Goal: Task Accomplishment & Management: Manage account settings

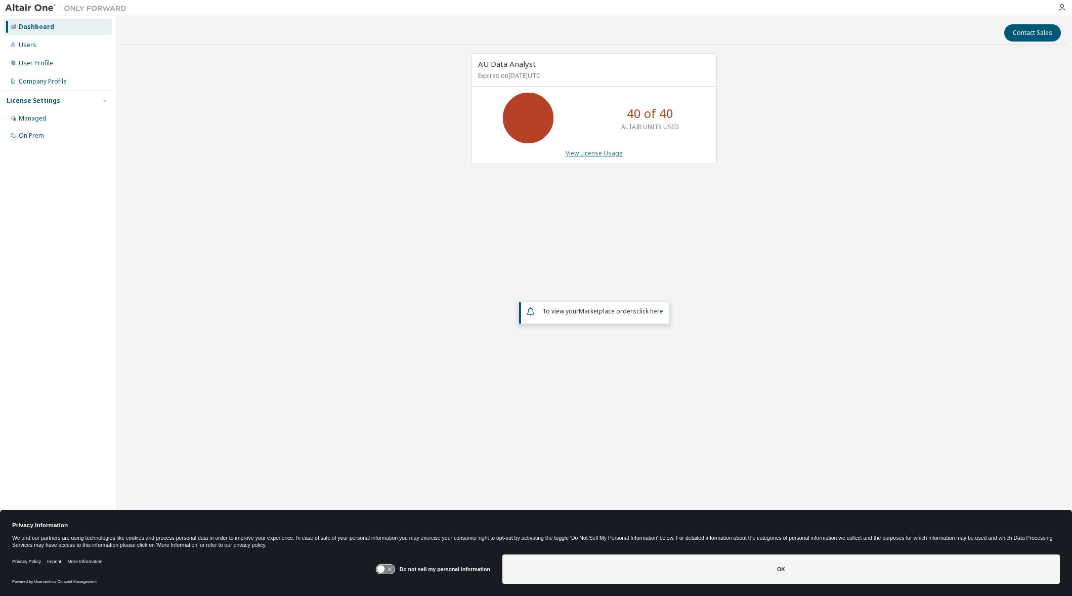
click at [596, 153] on link "View License Usage" at bounding box center [594, 153] width 57 height 9
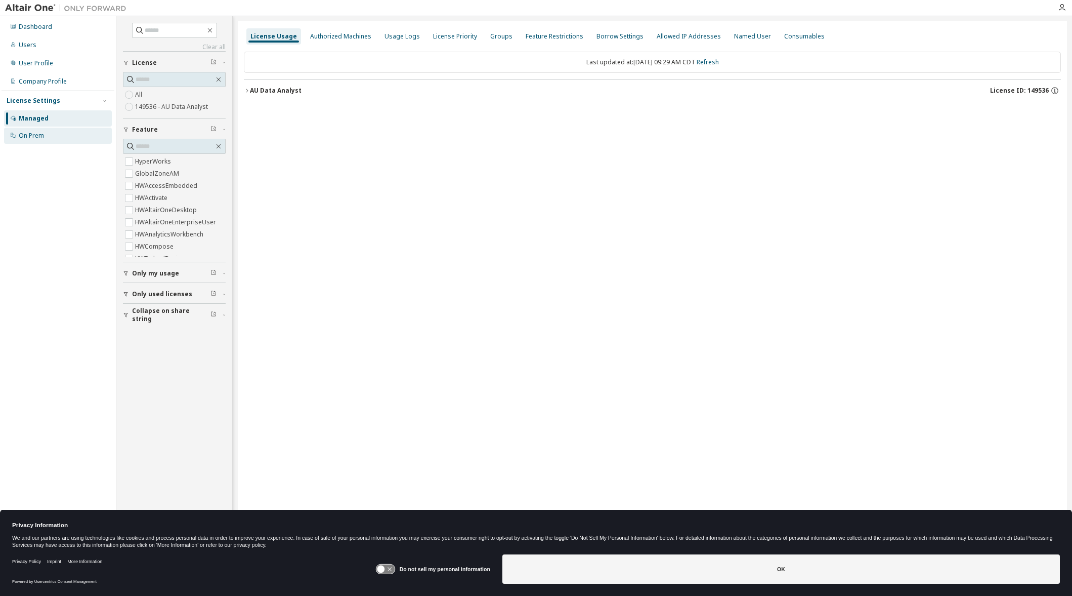
click at [33, 136] on div "On Prem" at bounding box center [31, 136] width 25 height 8
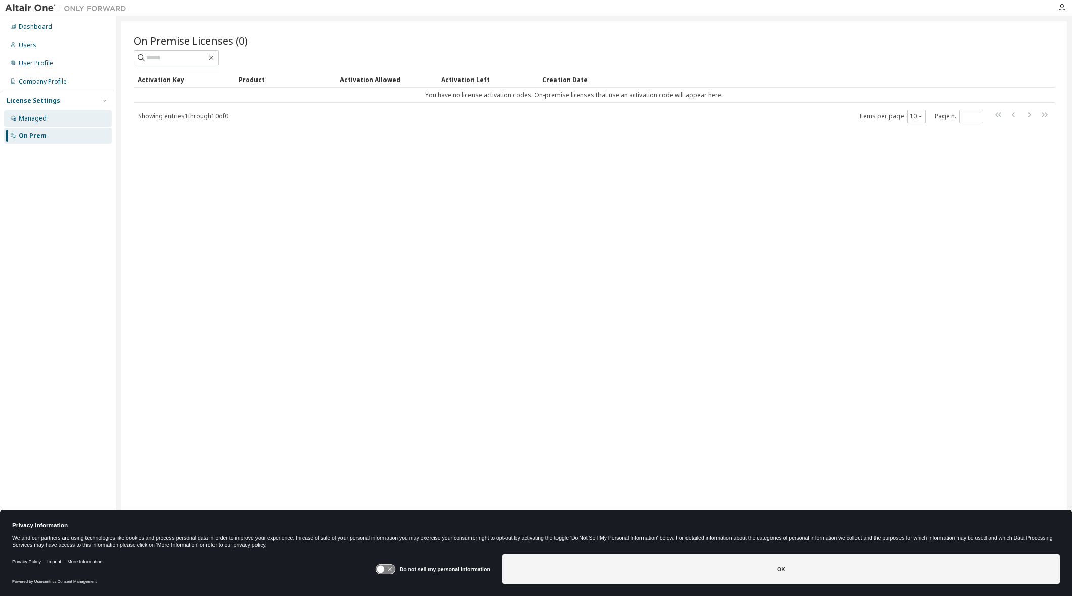
click at [31, 118] on div "Managed" at bounding box center [33, 118] width 28 height 8
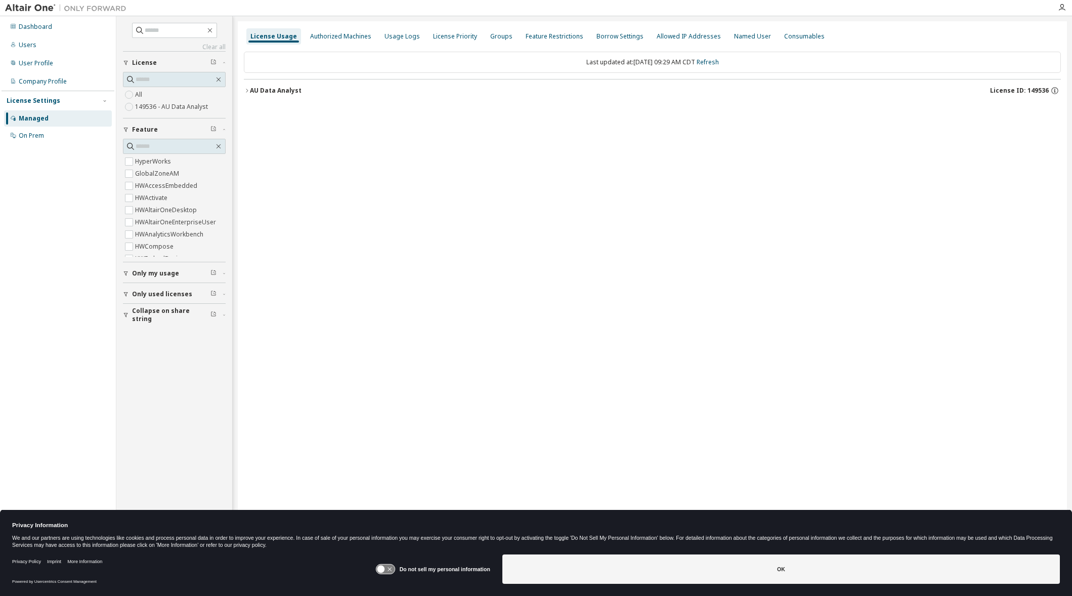
click at [57, 118] on div "Managed" at bounding box center [58, 118] width 108 height 16
click at [337, 33] on div "Authorized Machines" at bounding box center [340, 36] width 61 height 8
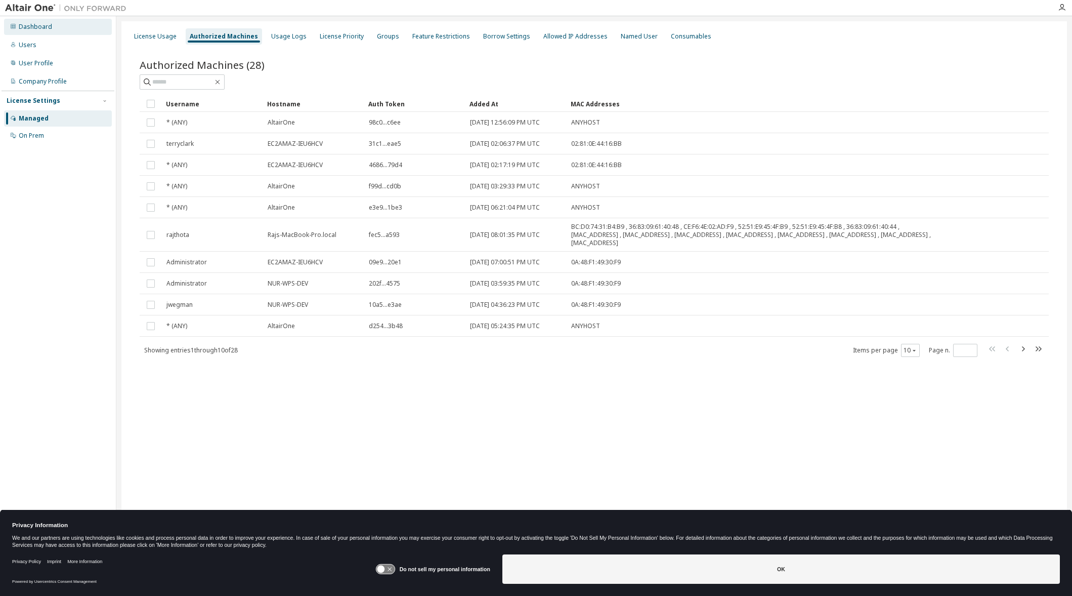
click at [44, 25] on div "Dashboard" at bounding box center [35, 27] width 33 height 8
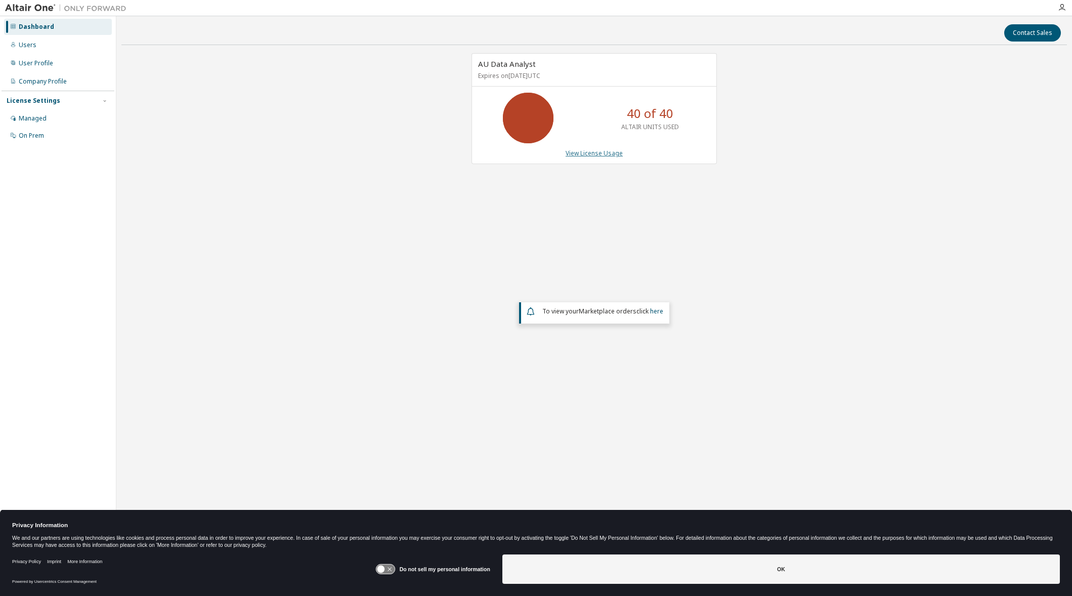
click at [603, 155] on link "View License Usage" at bounding box center [594, 153] width 57 height 9
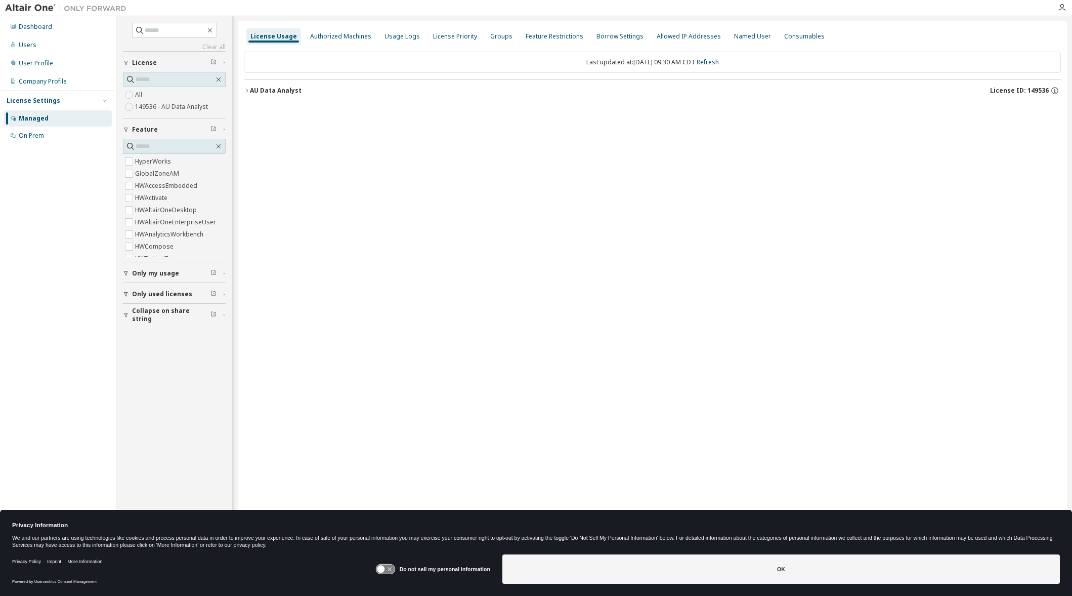
click at [248, 89] on icon "button" at bounding box center [247, 91] width 6 height 6
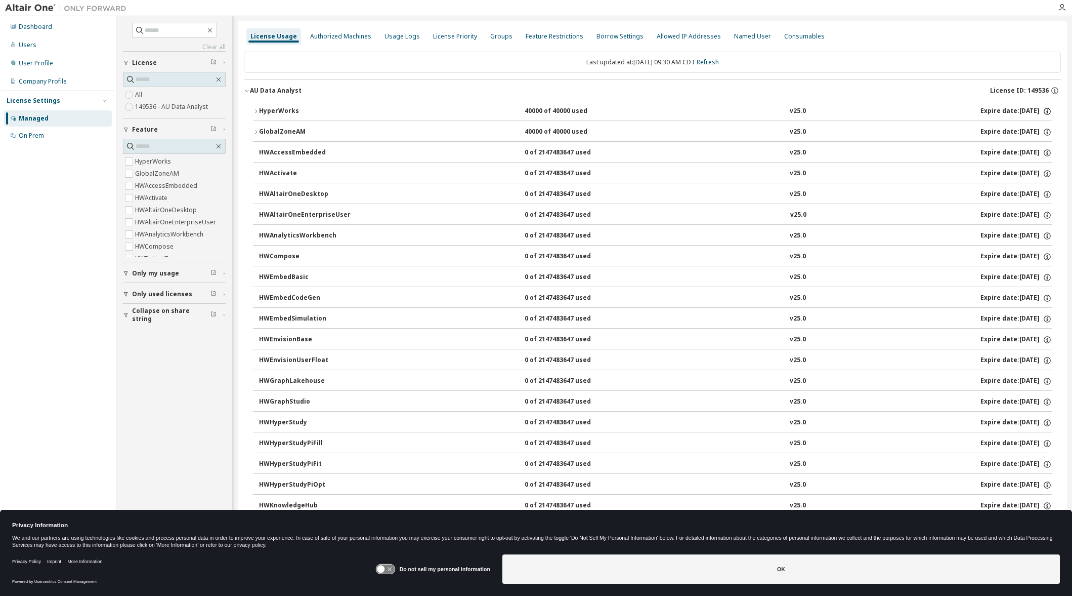
click at [1043, 110] on icon "button" at bounding box center [1047, 111] width 9 height 9
click at [1053, 87] on icon "button" at bounding box center [1054, 90] width 9 height 9
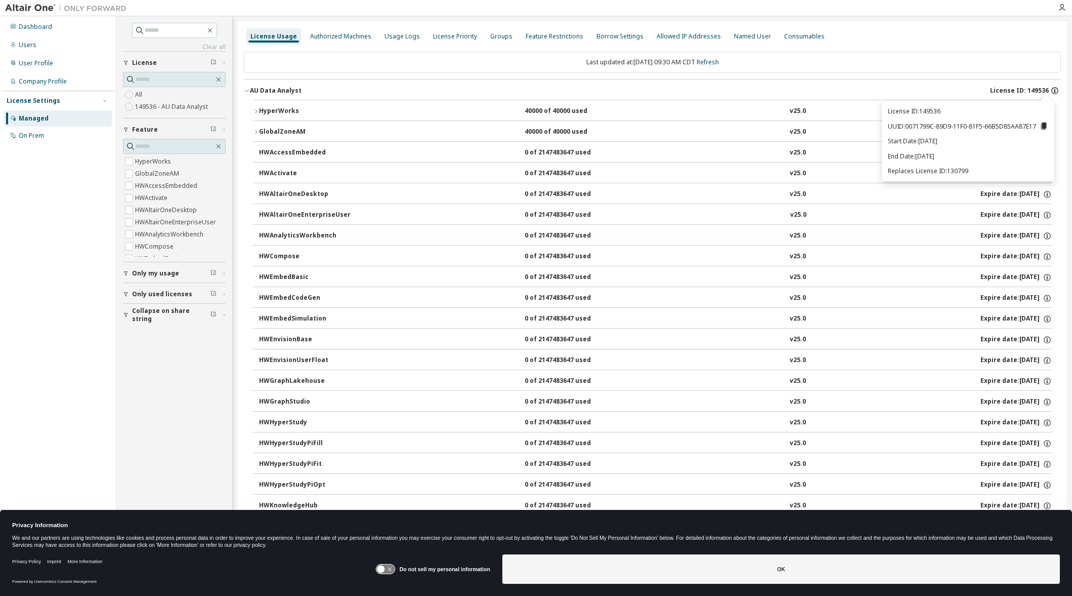
click at [1053, 92] on icon "button" at bounding box center [1054, 90] width 7 height 7
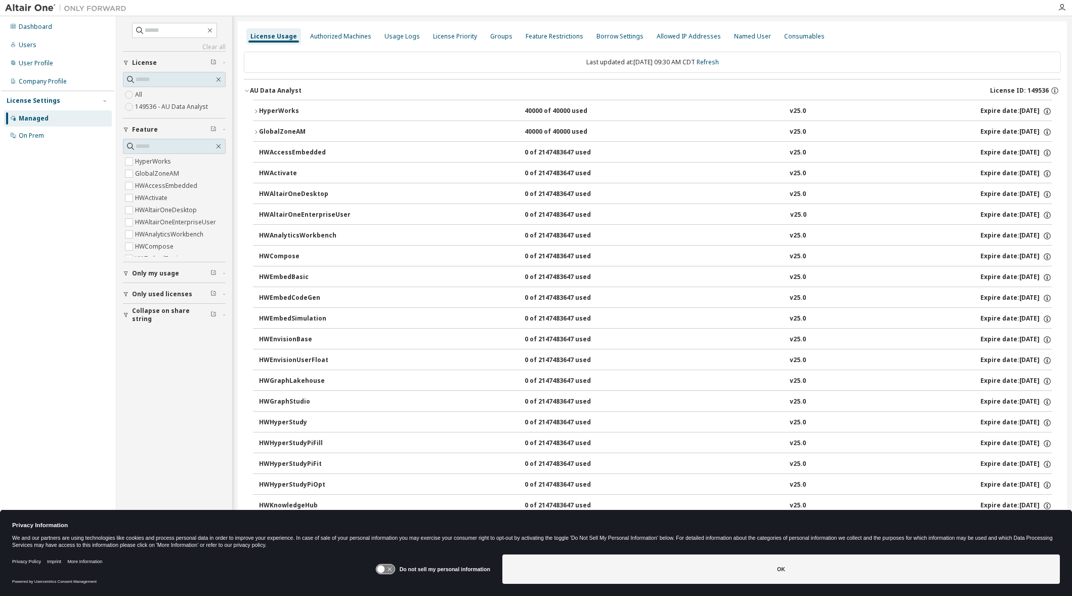
click at [245, 90] on icon "button" at bounding box center [247, 91] width 6 height 6
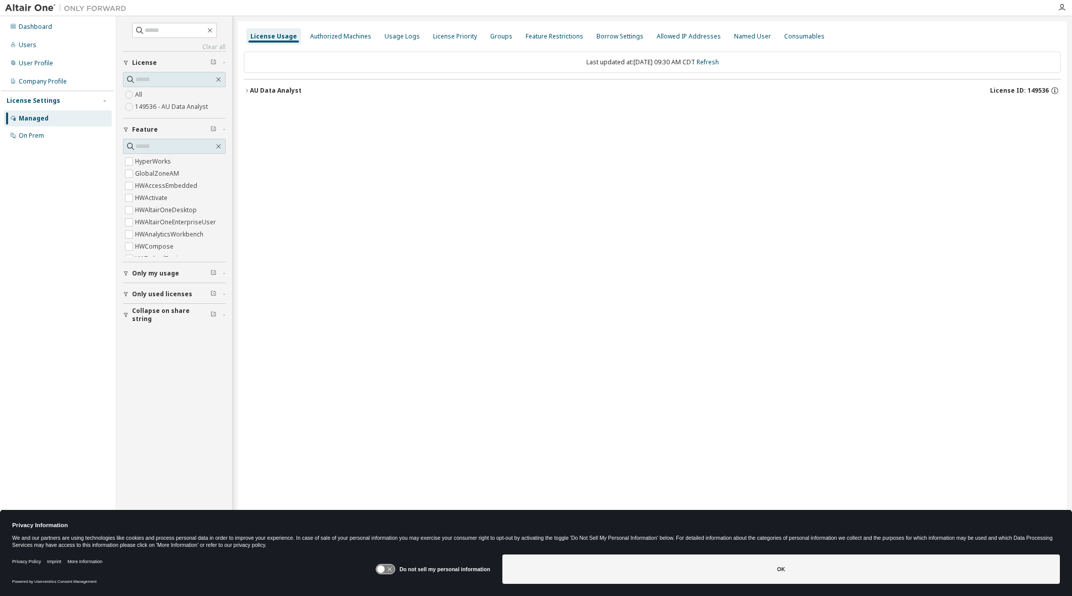
click at [35, 120] on div "Managed" at bounding box center [34, 118] width 30 height 8
click at [34, 100] on div "License Settings" at bounding box center [34, 101] width 54 height 8
click at [37, 31] on div "Dashboard" at bounding box center [58, 27] width 108 height 16
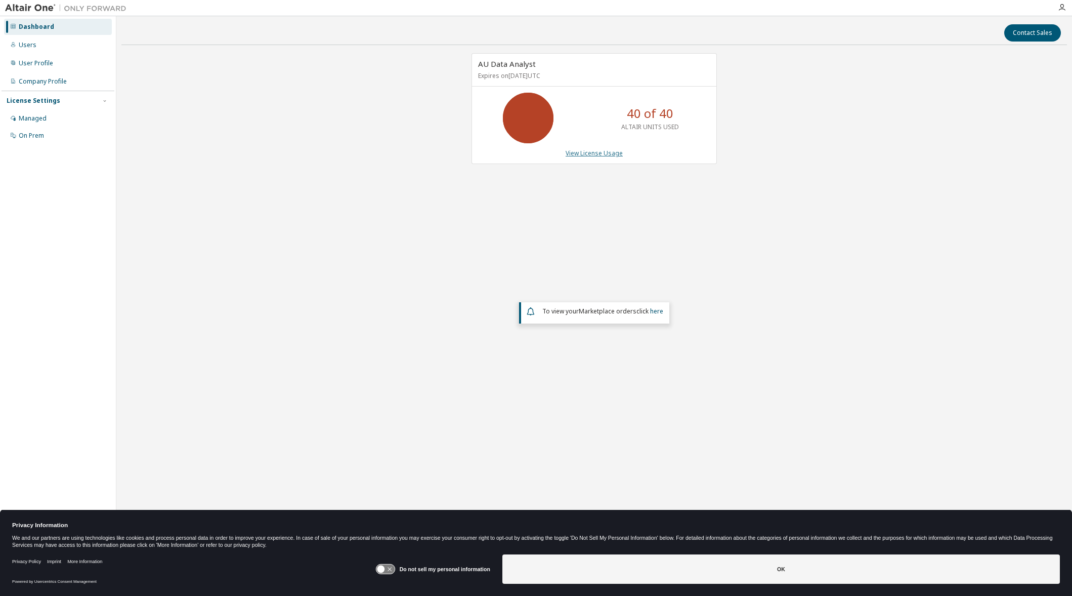
click at [614, 151] on link "View License Usage" at bounding box center [594, 153] width 57 height 9
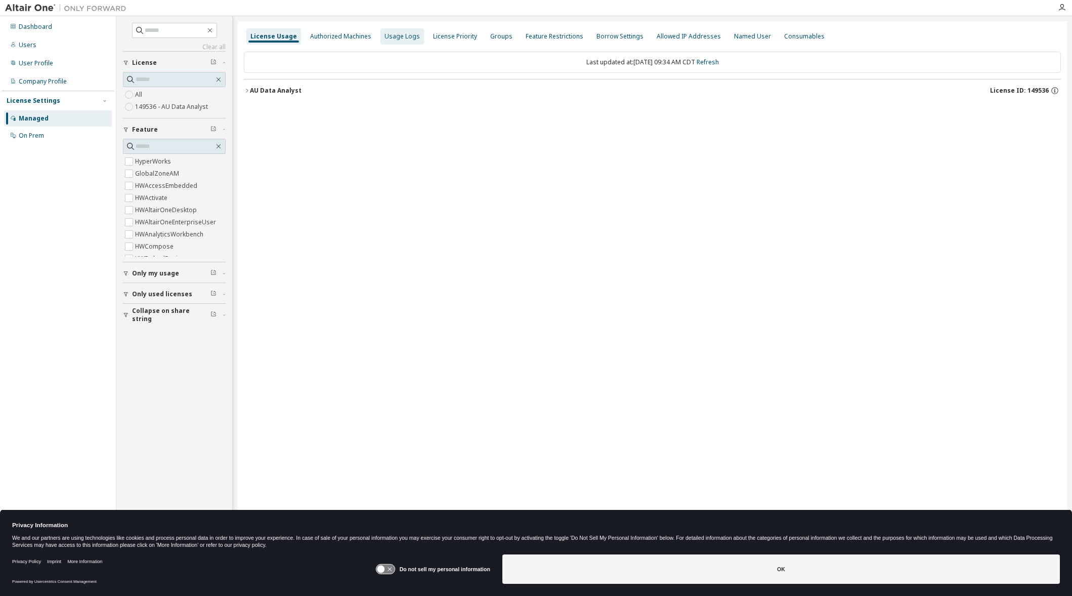
click at [396, 40] on div "Usage Logs" at bounding box center [402, 36] width 35 height 8
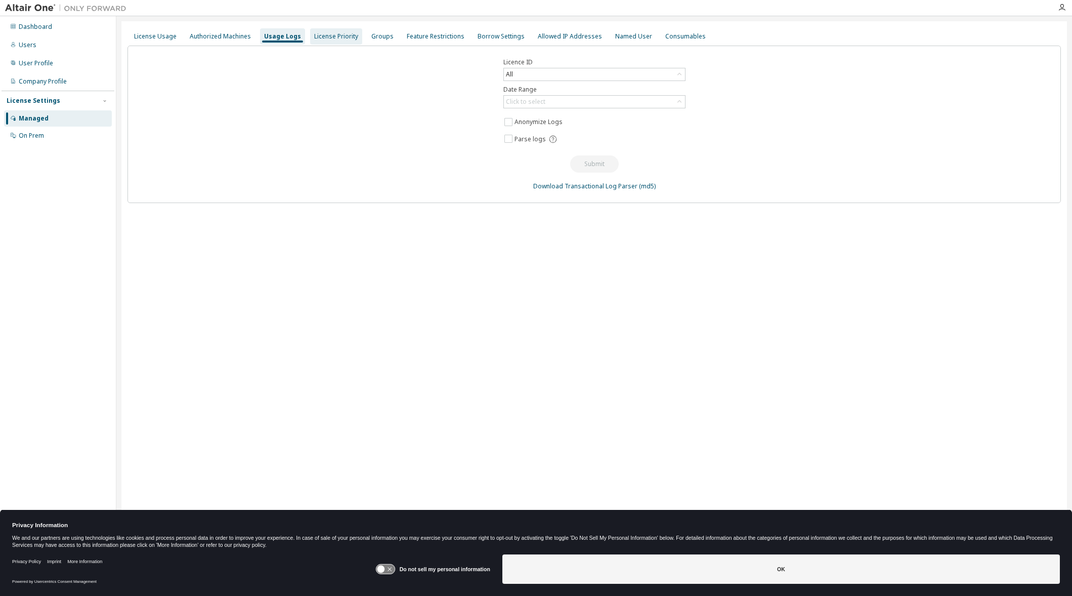
click at [332, 35] on div "License Priority" at bounding box center [336, 36] width 44 height 8
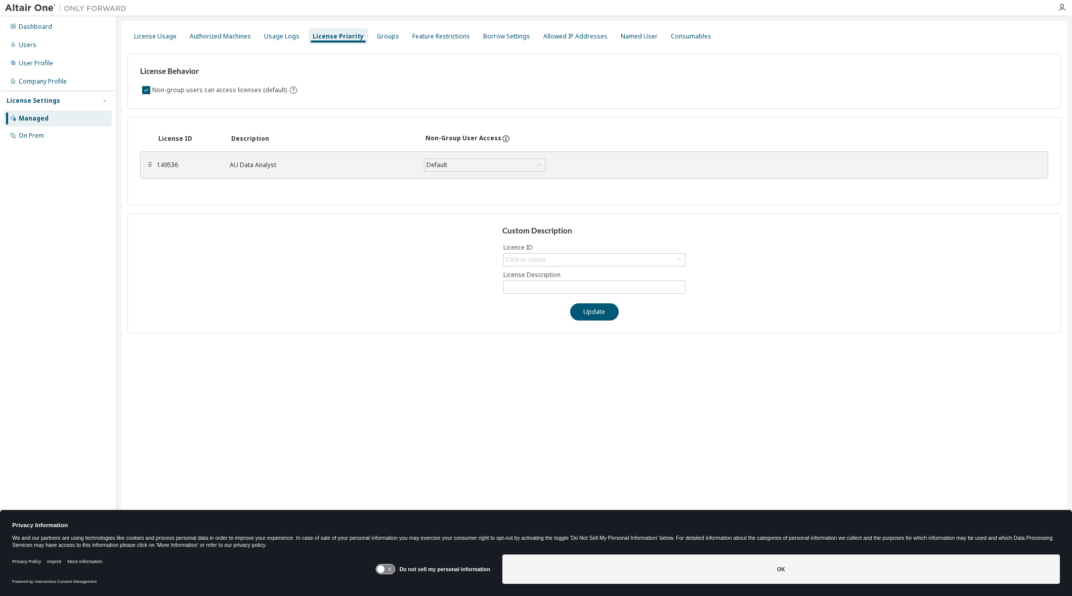
click at [146, 165] on div "⠿ 149536 AU Data Analyst Default Save" at bounding box center [594, 164] width 908 height 27
click at [154, 165] on div "⠿ 149536 AU Data Analyst Default Save" at bounding box center [594, 164] width 908 height 27
click at [151, 165] on div "⠿" at bounding box center [150, 165] width 6 height 8
click at [185, 165] on div "149536" at bounding box center [187, 165] width 61 height 8
click at [537, 261] on div "Click to select" at bounding box center [525, 260] width 39 height 8
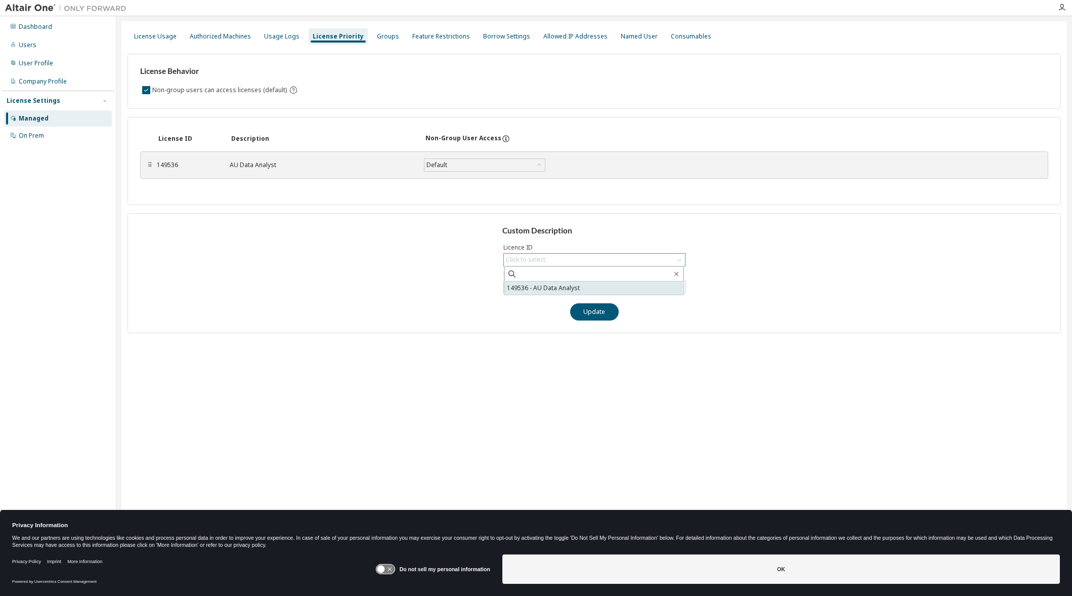
click at [535, 288] on li "149536 - AU Data Analyst" at bounding box center [593, 287] width 179 height 13
type input "**********"
click at [383, 39] on div "Groups" at bounding box center [388, 36] width 22 height 8
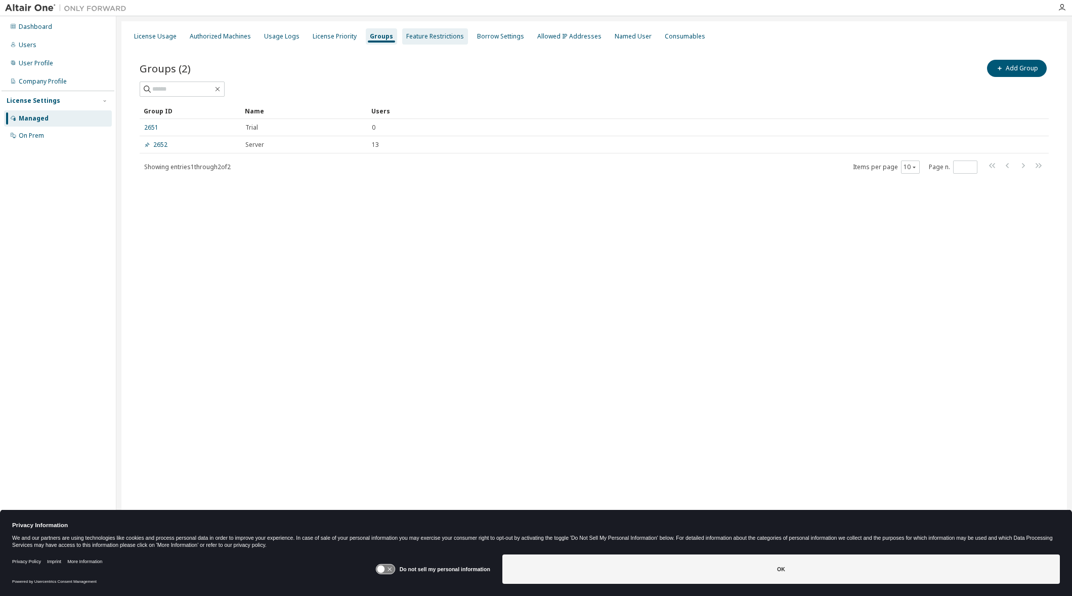
click at [437, 38] on div "Feature Restrictions" at bounding box center [435, 36] width 58 height 8
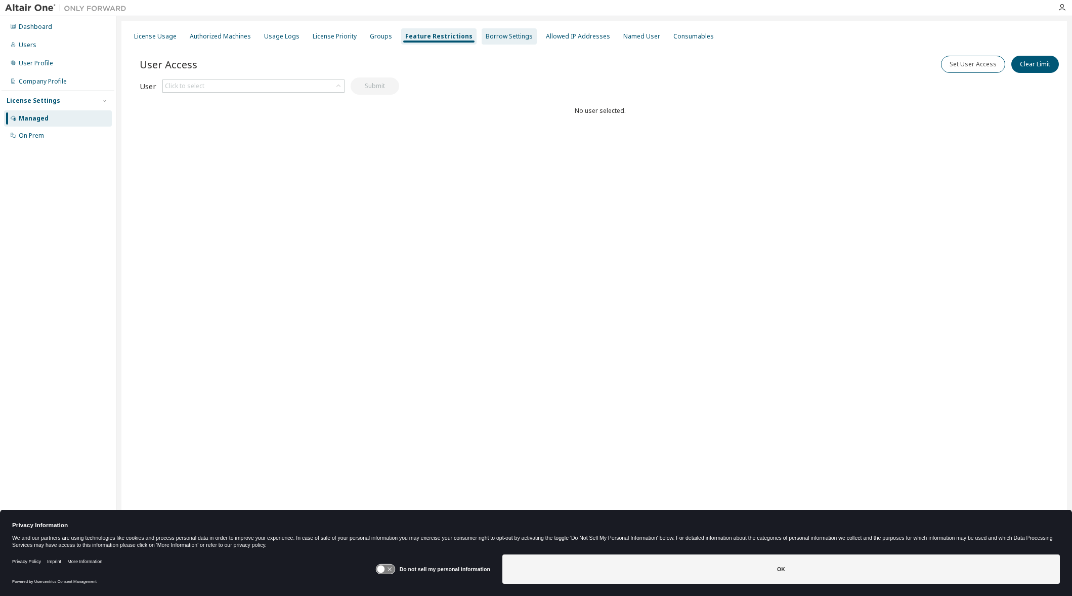
click at [501, 40] on div "Borrow Settings" at bounding box center [509, 36] width 47 height 8
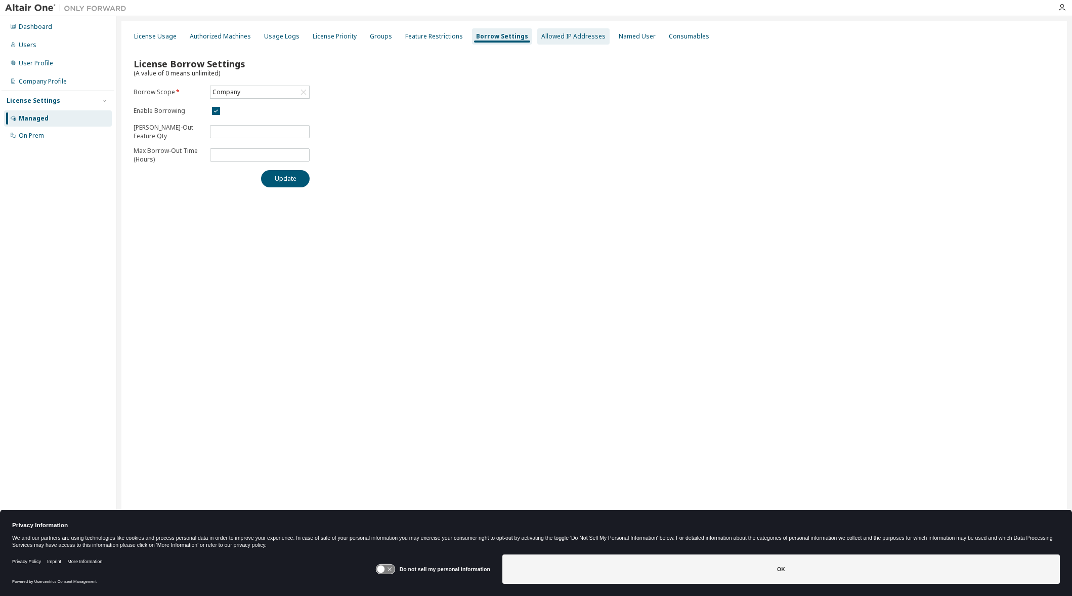
click at [556, 40] on div "Allowed IP Addresses" at bounding box center [573, 36] width 64 height 8
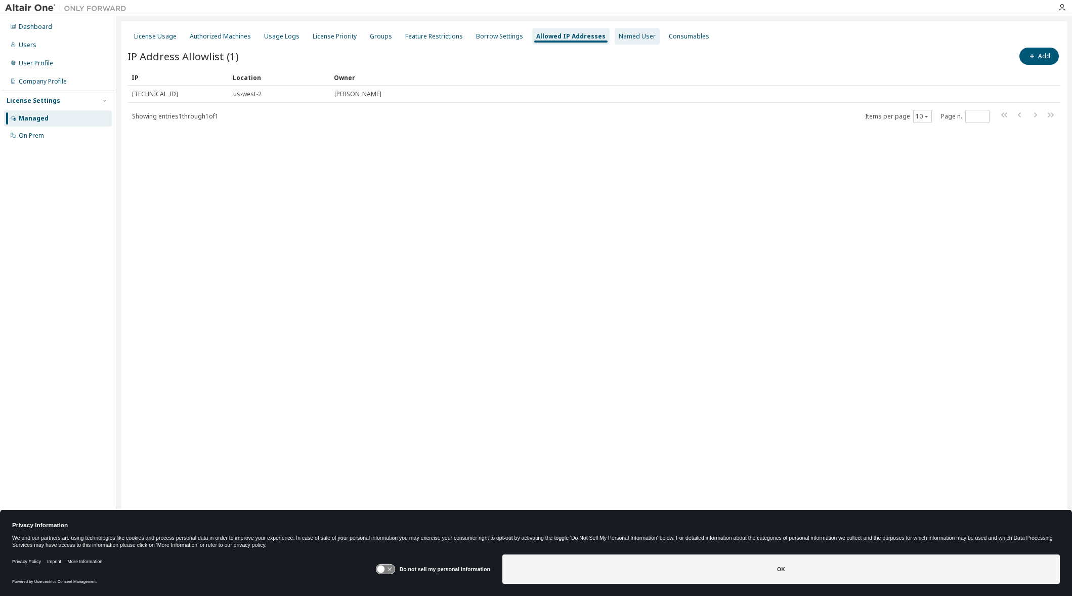
click at [624, 39] on div "Named User" at bounding box center [637, 36] width 37 height 8
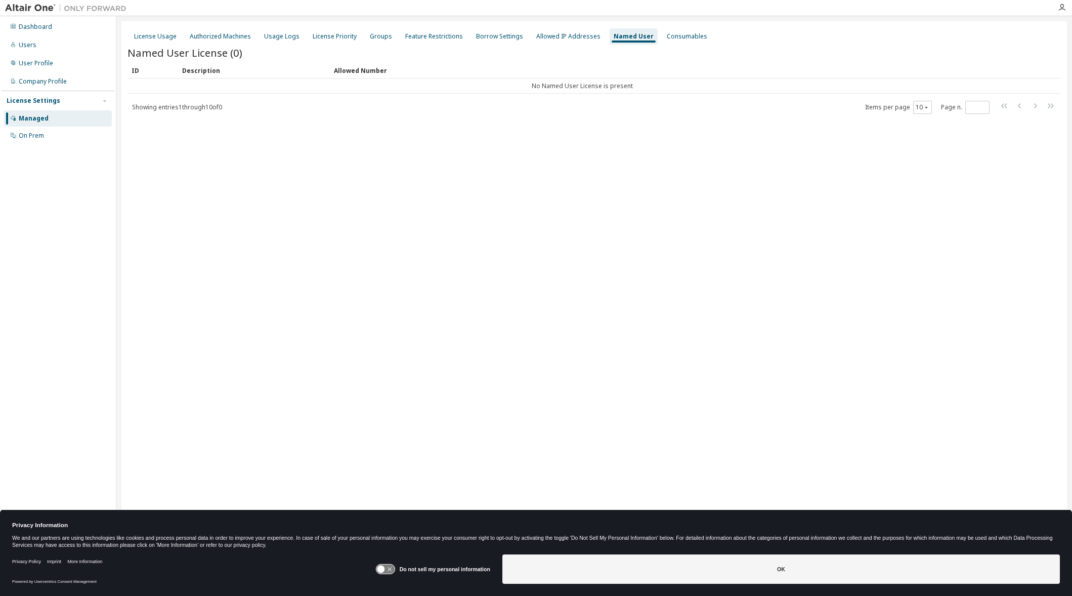
click at [518, 36] on div "License Usage Authorized Machines Usage Logs License Priority Groups Feature Re…" at bounding box center [595, 36] width 934 height 18
click at [561, 36] on div "Allowed IP Addresses" at bounding box center [568, 36] width 64 height 8
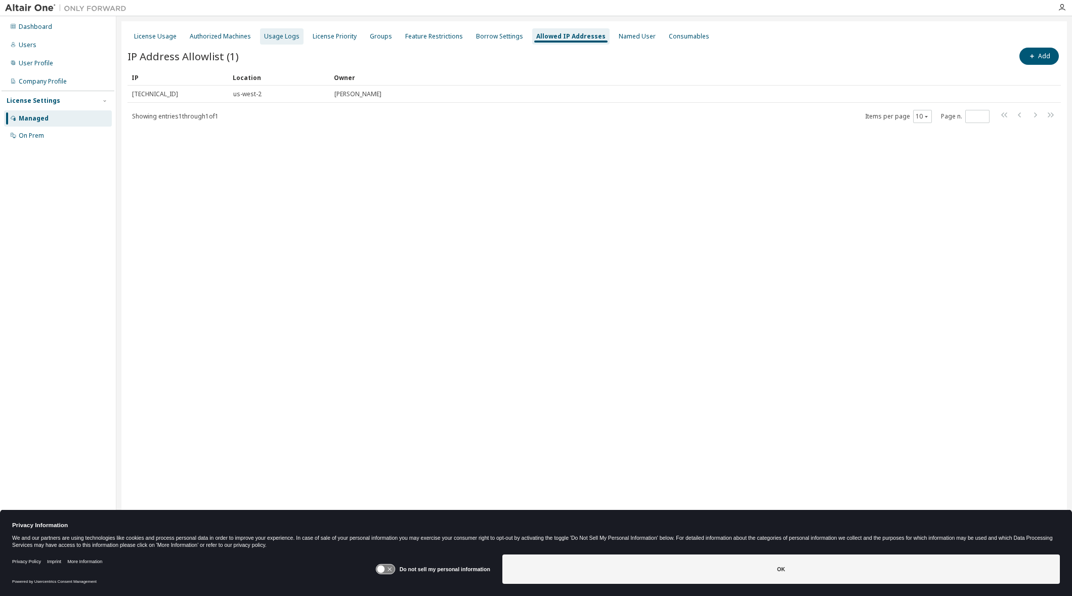
click at [264, 36] on div "Usage Logs" at bounding box center [281, 36] width 35 height 8
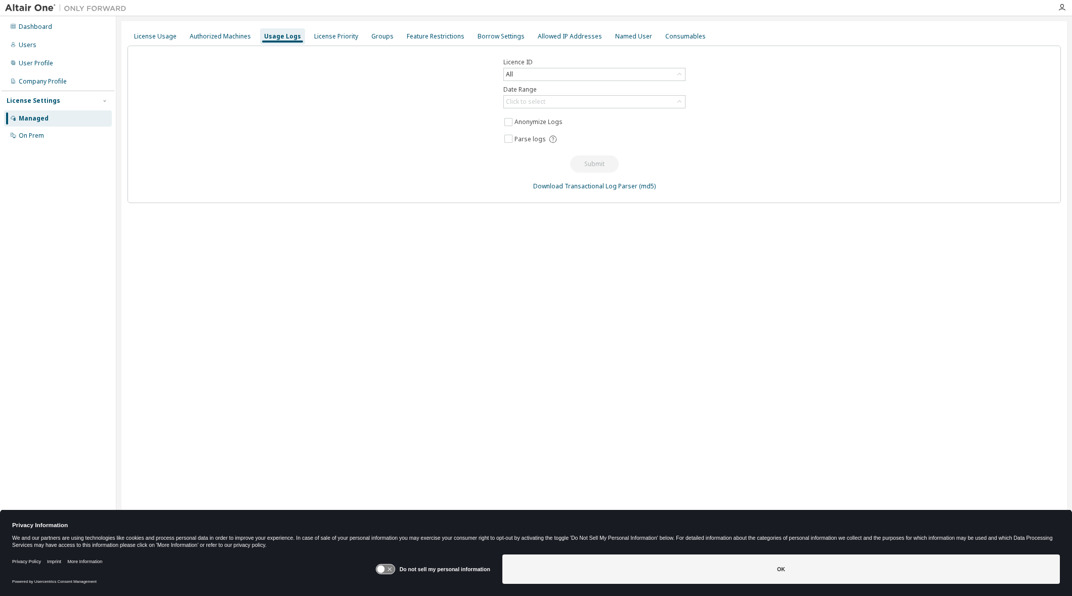
click at [537, 109] on div "Licence ID All Date Range Click to select Anonymize Logs Parse logs Submit Down…" at bounding box center [595, 124] width 934 height 157
click at [538, 104] on div "Click to select" at bounding box center [525, 102] width 39 height 8
click at [543, 131] on li "Last 30 days" at bounding box center [593, 129] width 179 height 13
click at [590, 163] on button "Submit" at bounding box center [594, 163] width 49 height 17
click at [386, 570] on icon at bounding box center [385, 569] width 19 height 10
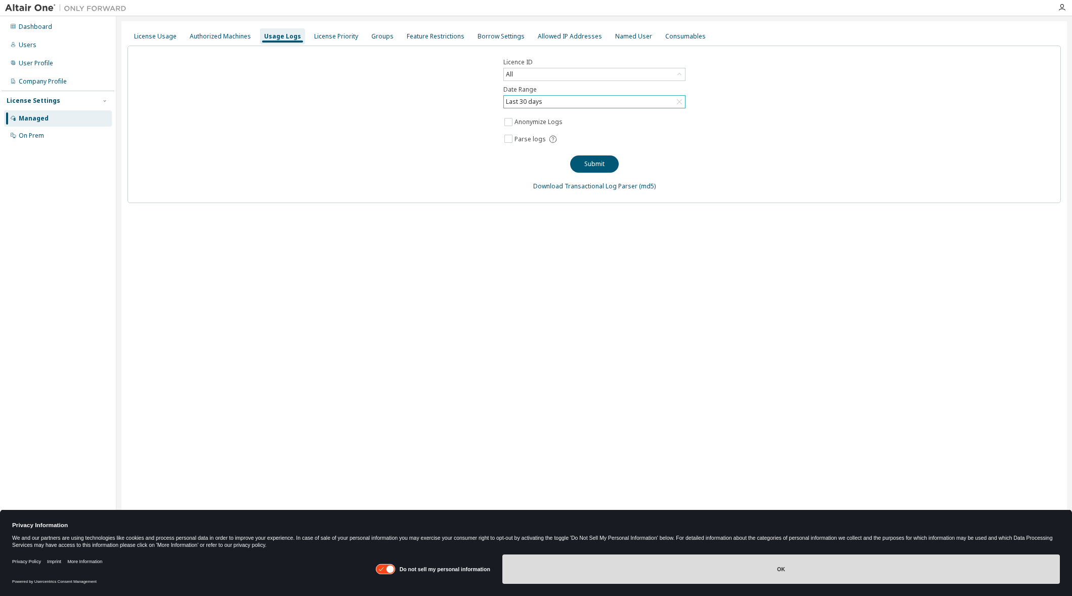
click at [628, 571] on button "OK" at bounding box center [781, 568] width 558 height 29
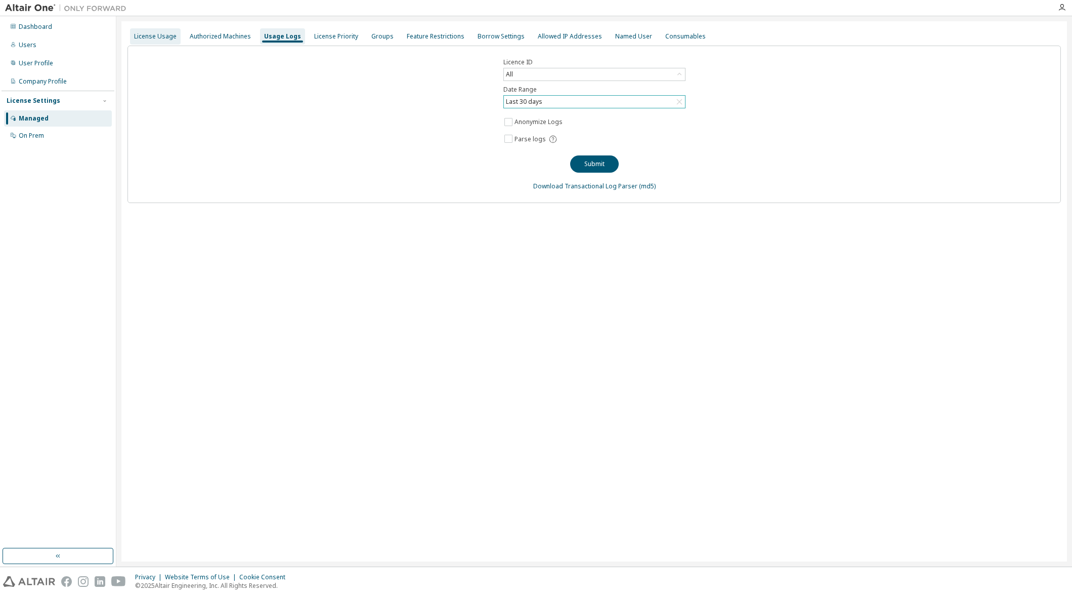
click at [160, 33] on div "License Usage" at bounding box center [155, 36] width 43 height 8
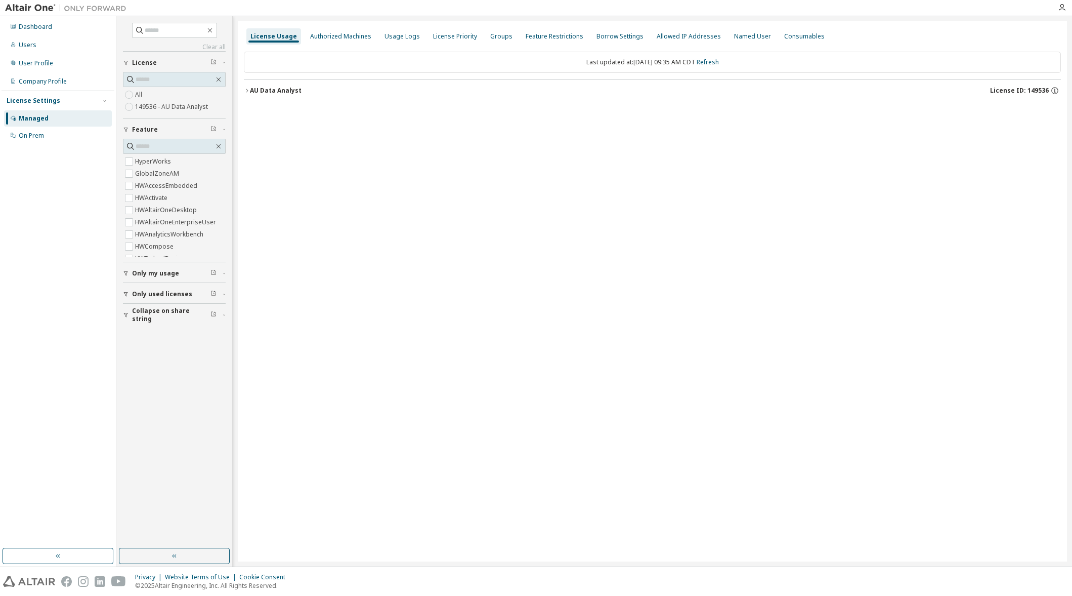
click at [244, 91] on icon "button" at bounding box center [247, 91] width 6 height 6
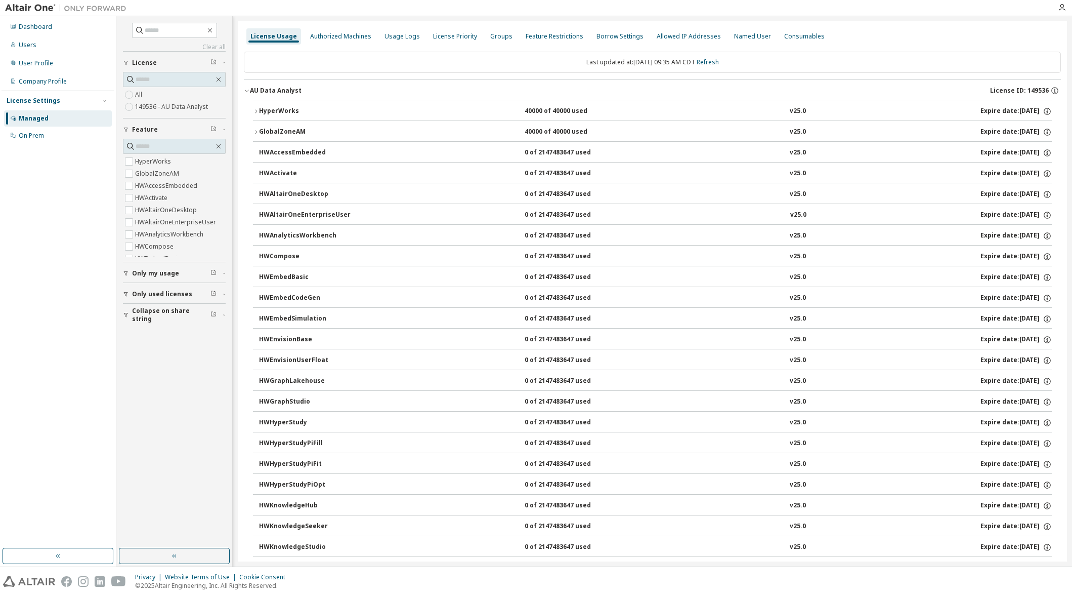
click at [254, 112] on icon "button" at bounding box center [256, 111] width 6 height 6
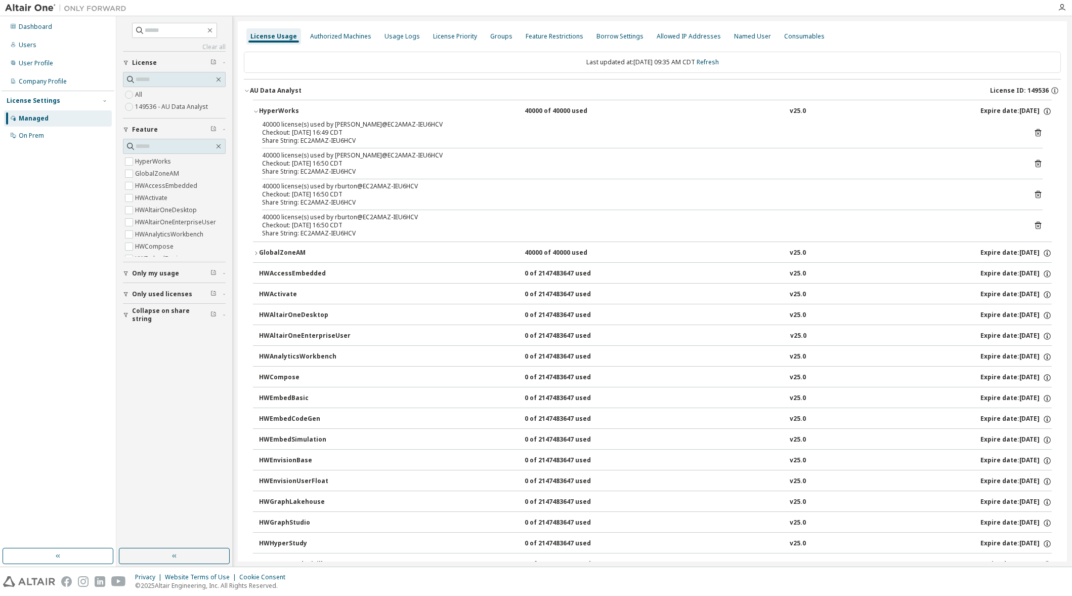
click at [256, 253] on icon "button" at bounding box center [256, 253] width 6 height 6
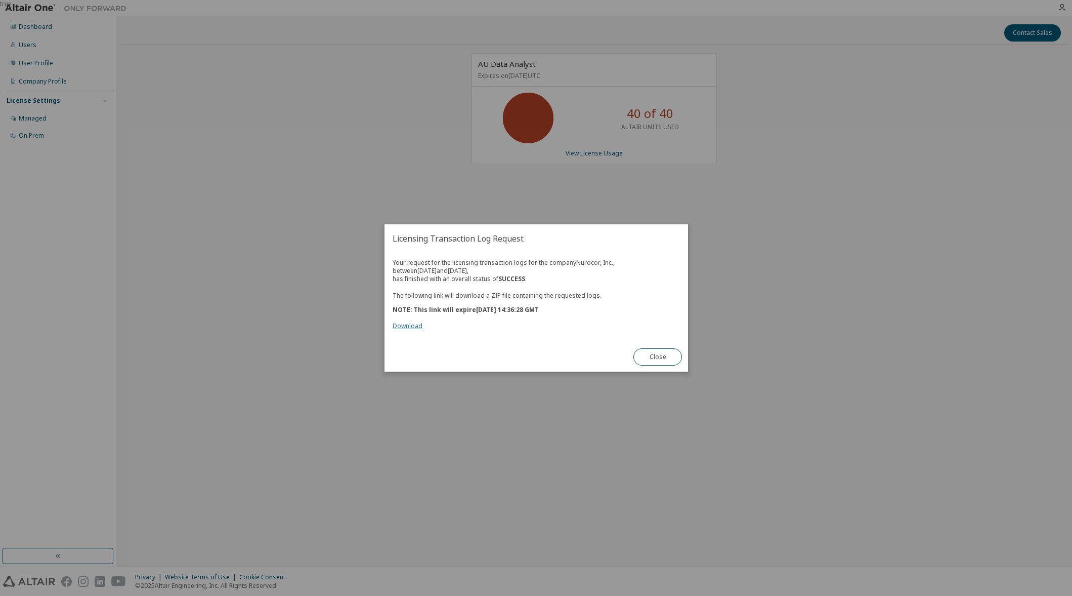
click at [401, 328] on link "Download" at bounding box center [408, 325] width 30 height 9
click at [671, 357] on button "Close" at bounding box center [658, 356] width 49 height 17
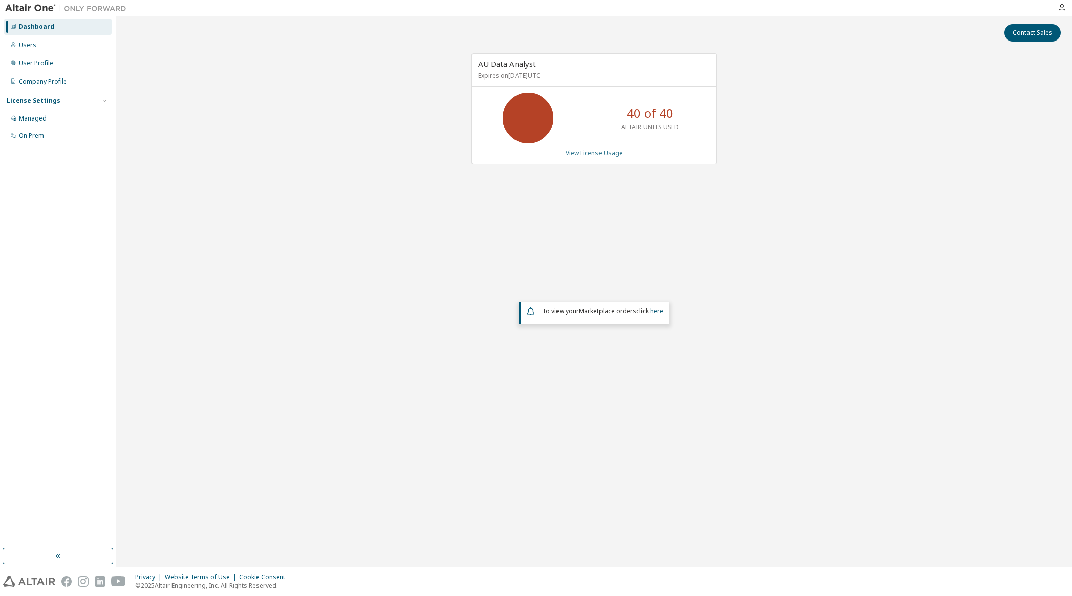
click at [611, 157] on link "View License Usage" at bounding box center [594, 153] width 57 height 9
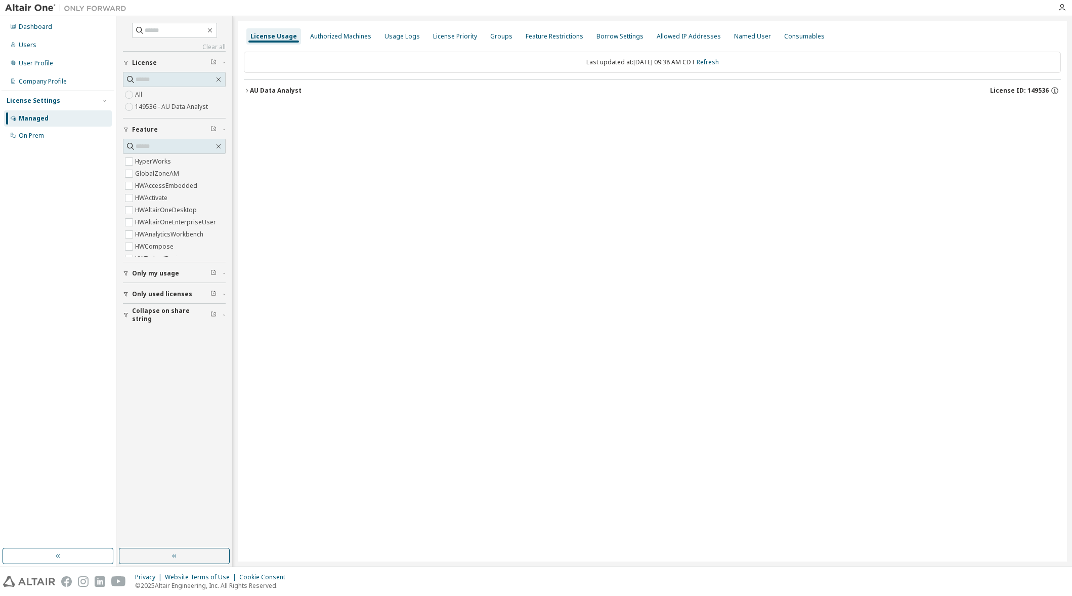
click at [266, 88] on div "AU Data Analyst" at bounding box center [276, 91] width 52 height 8
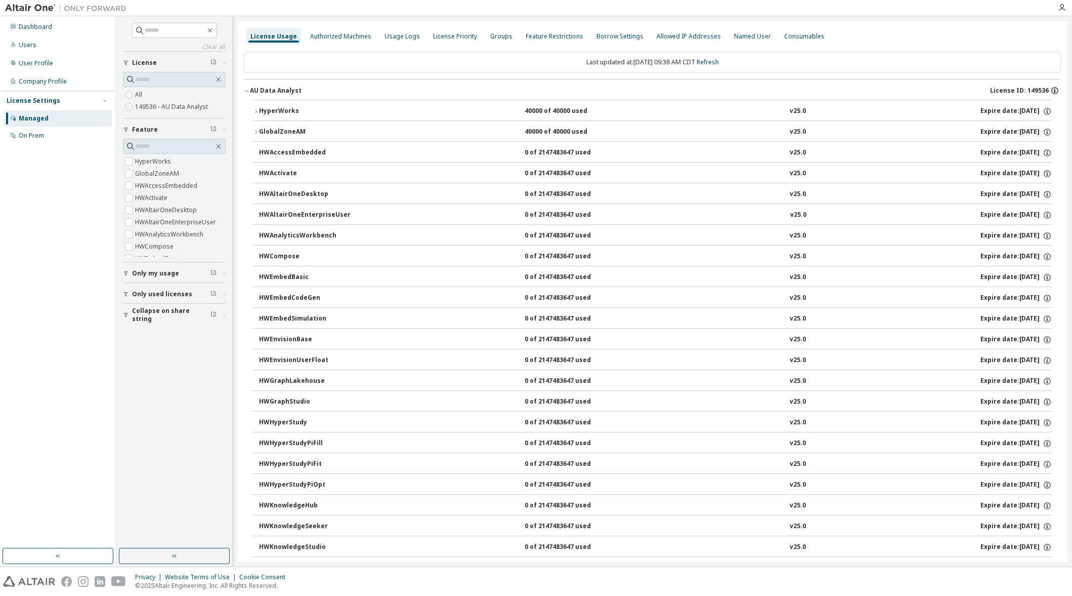
click at [1050, 90] on icon "button" at bounding box center [1054, 90] width 9 height 9
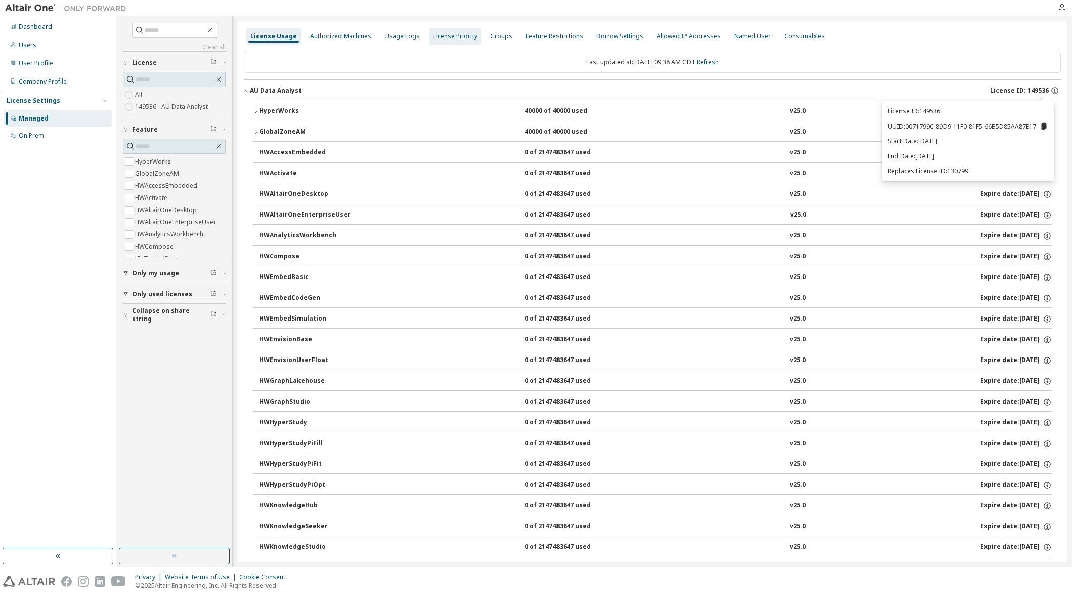
click at [443, 32] on div "License Priority" at bounding box center [455, 36] width 44 height 8
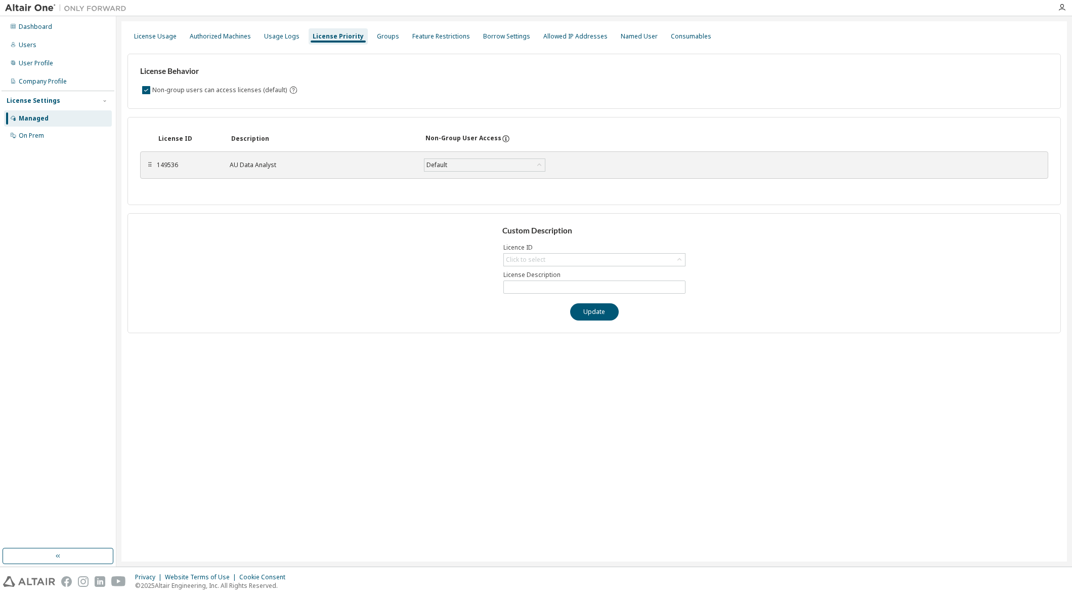
click at [174, 166] on div "149536" at bounding box center [187, 165] width 61 height 8
click at [541, 265] on div "Click to select" at bounding box center [525, 259] width 43 height 11
click at [398, 254] on div "Custom Description Licence ID Click to select 149536 - AU Data Analyst License …" at bounding box center [595, 273] width 934 height 120
click at [381, 35] on div "Groups" at bounding box center [388, 36] width 22 height 8
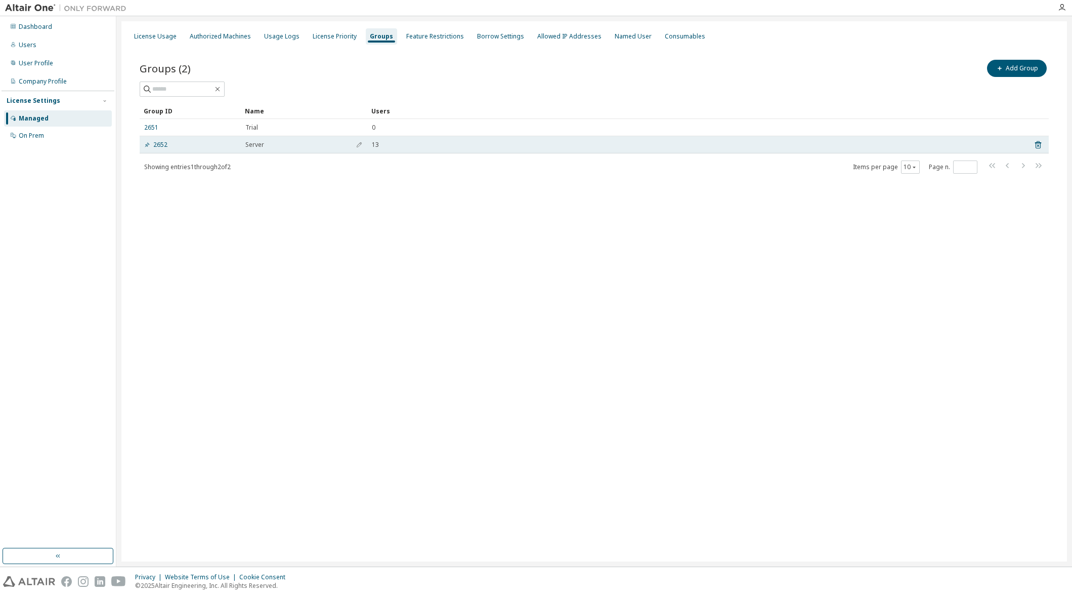
click at [301, 145] on div "Server" at bounding box center [303, 145] width 117 height 8
click at [355, 146] on button "button" at bounding box center [359, 145] width 16 height 16
click at [497, 152] on td "13" at bounding box center [695, 147] width 657 height 22
click at [192, 148] on div "2652" at bounding box center [190, 147] width 92 height 8
click at [156, 146] on link "2652" at bounding box center [155, 147] width 23 height 8
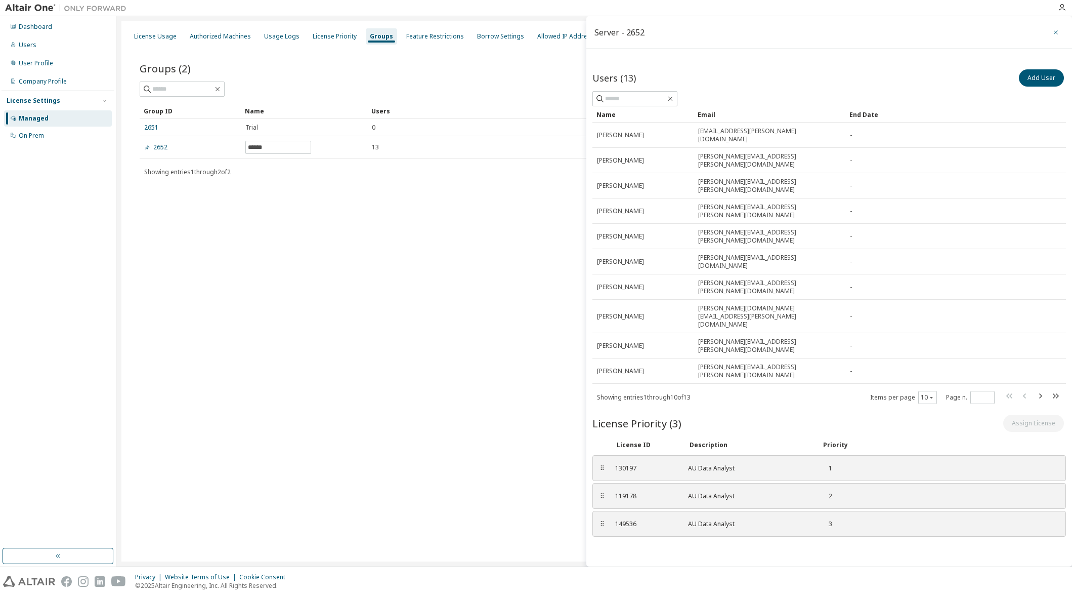
click at [1057, 32] on icon "button" at bounding box center [1056, 32] width 4 height 4
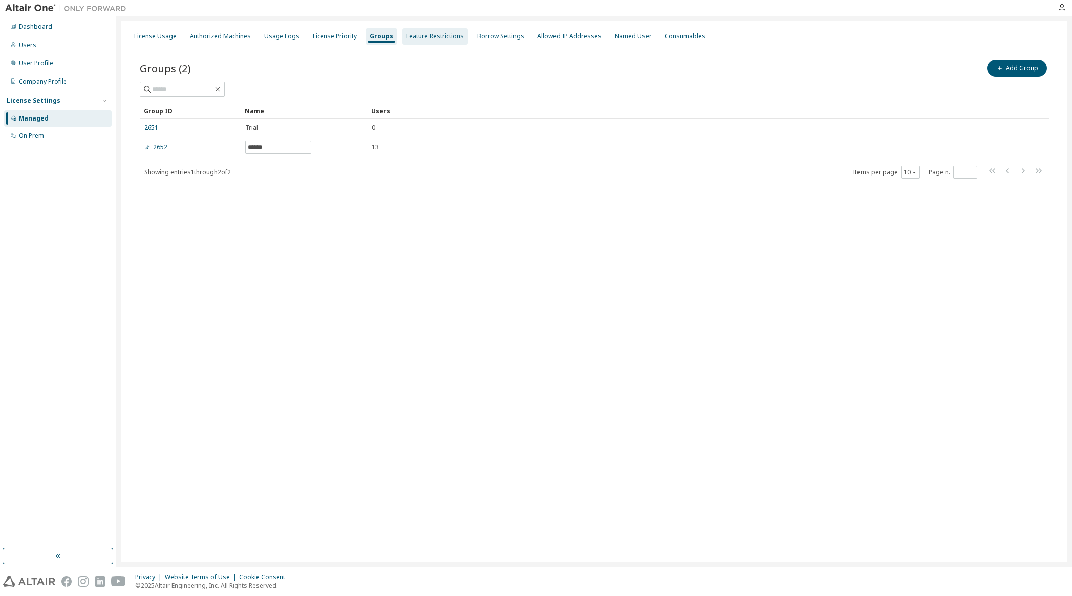
click at [436, 34] on div "Feature Restrictions" at bounding box center [435, 36] width 58 height 8
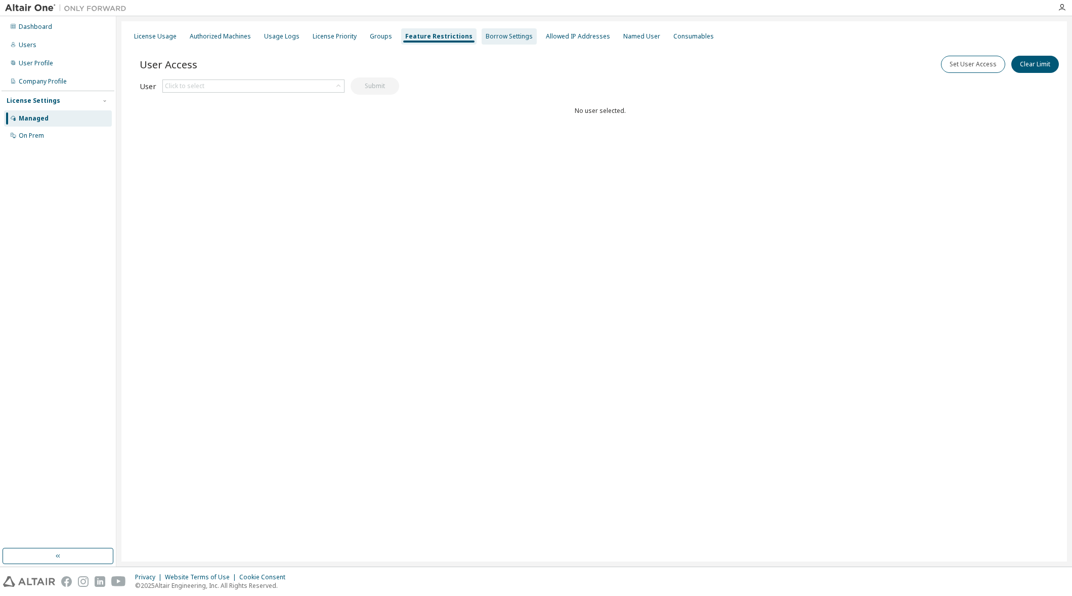
click at [507, 36] on div "Borrow Settings" at bounding box center [509, 36] width 47 height 8
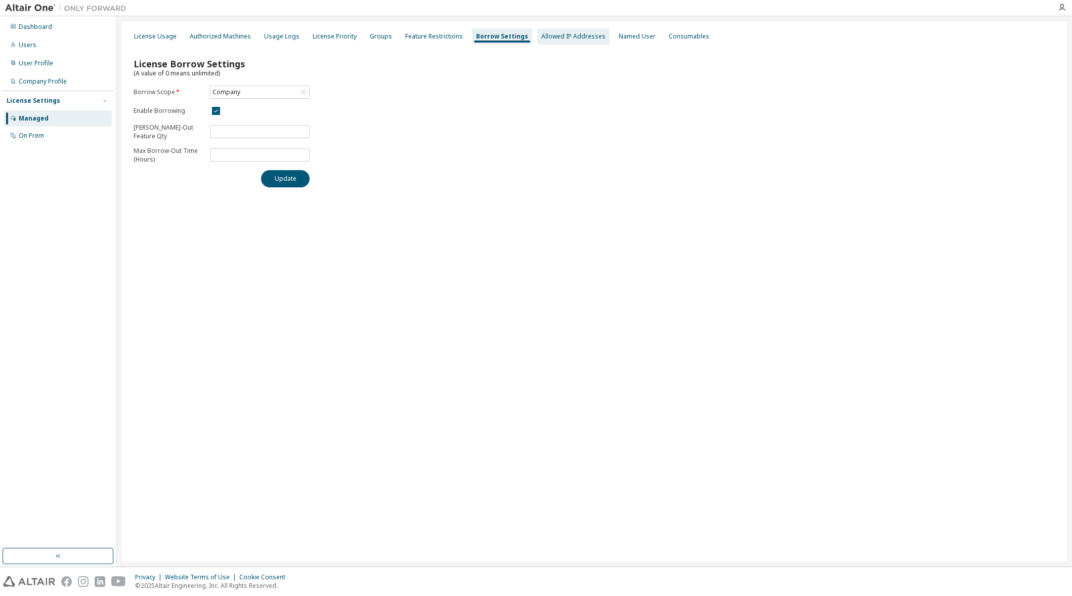
click at [550, 37] on div "Allowed IP Addresses" at bounding box center [573, 36] width 64 height 8
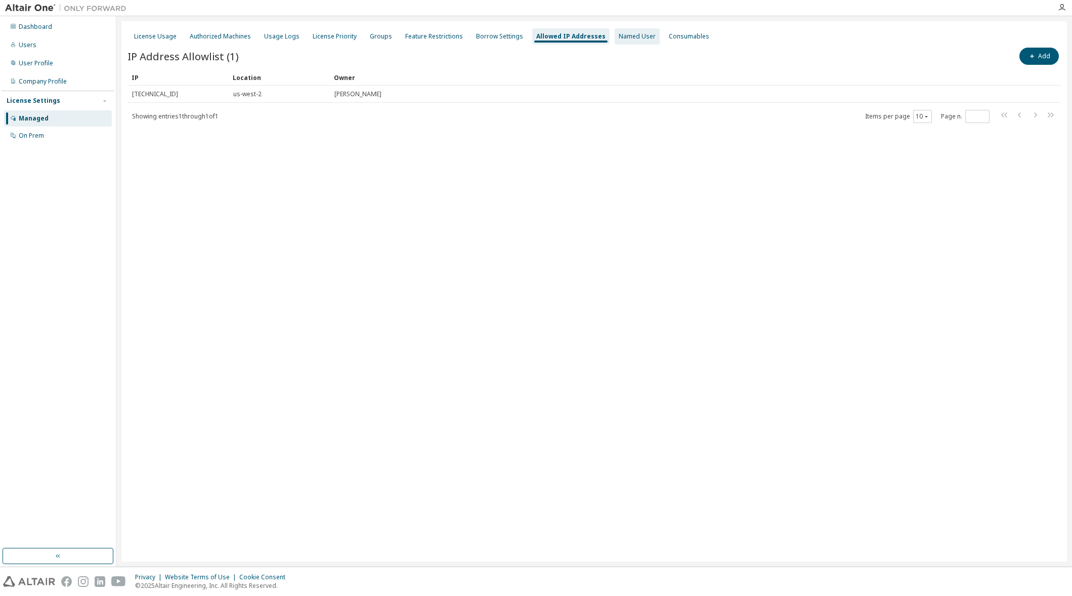
click at [619, 40] on div "Named User" at bounding box center [637, 36] width 37 height 8
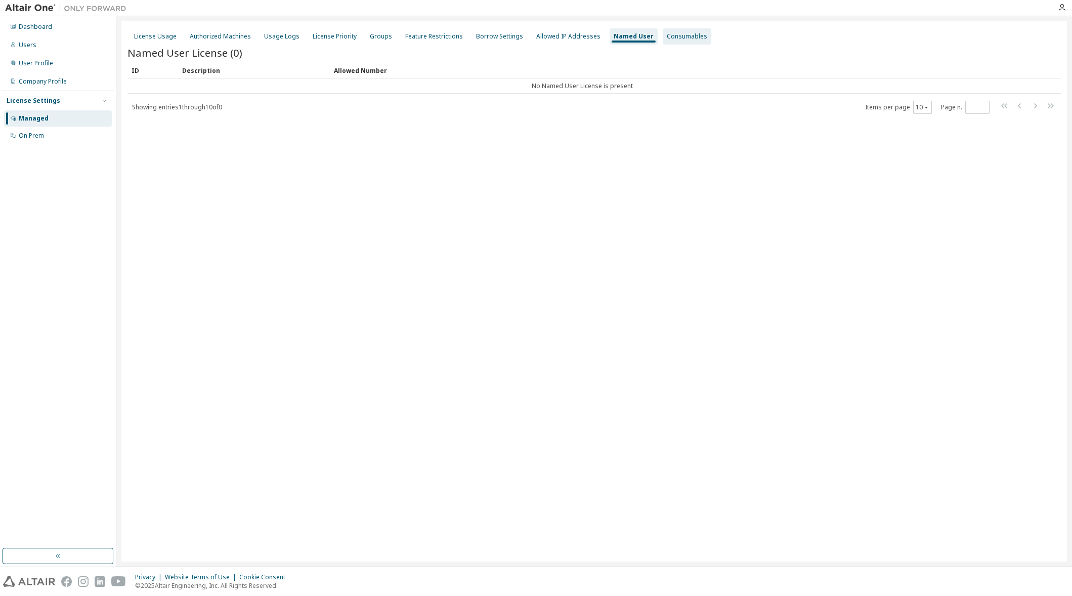
click at [679, 39] on div "Consumables" at bounding box center [687, 36] width 40 height 8
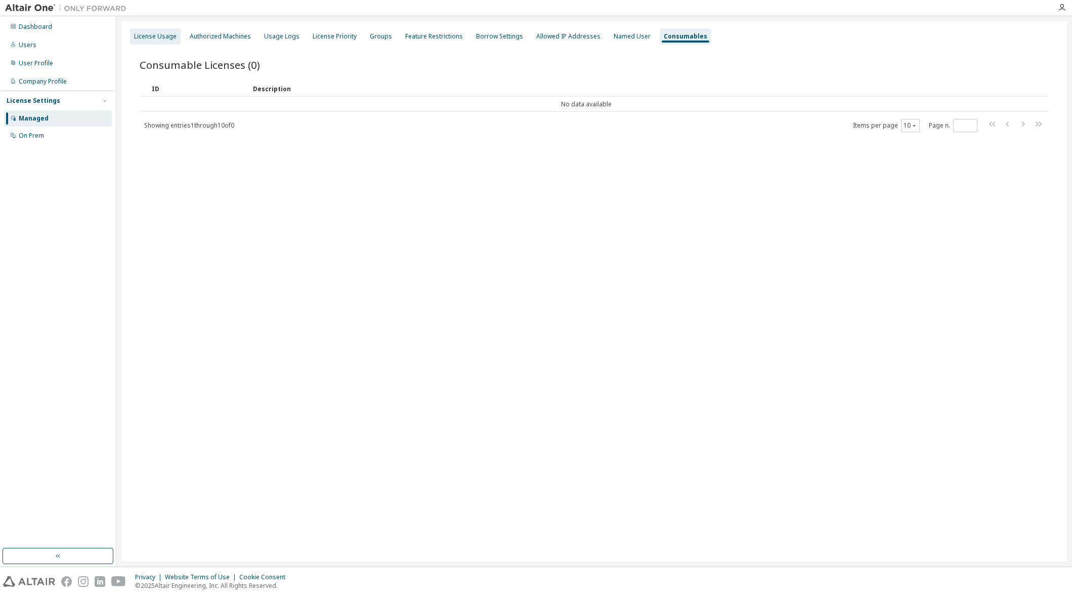
click at [151, 38] on div "License Usage" at bounding box center [155, 36] width 43 height 8
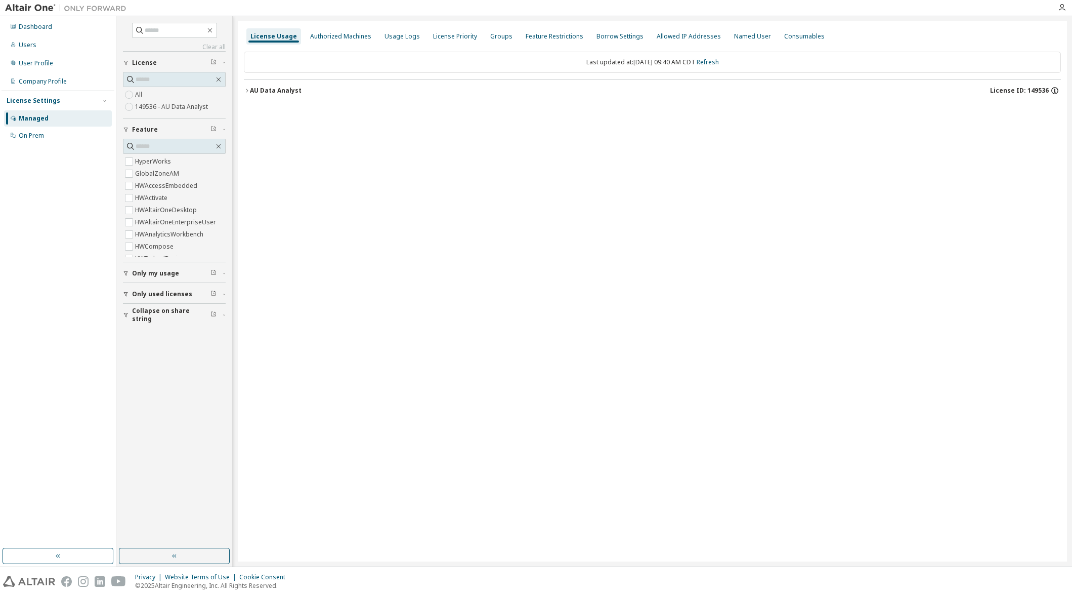
click at [1057, 91] on icon "button" at bounding box center [1054, 90] width 9 height 9
